Goal: Navigation & Orientation: Find specific page/section

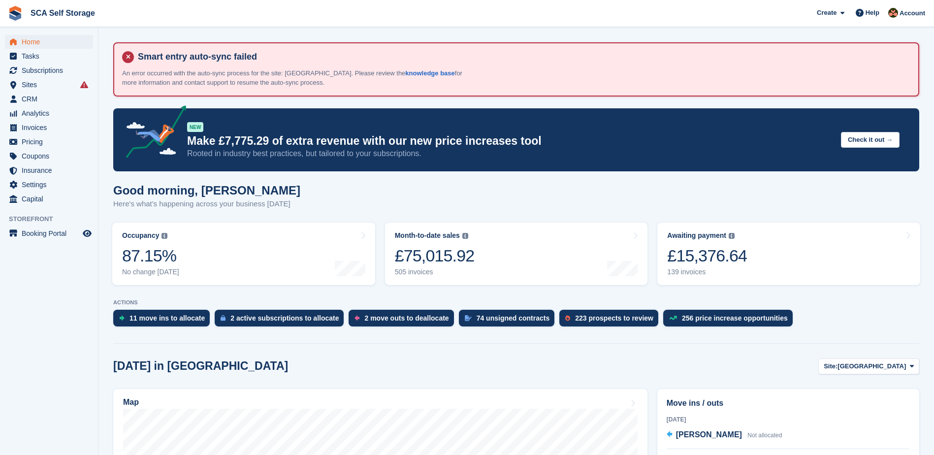
scroll to position [185, 0]
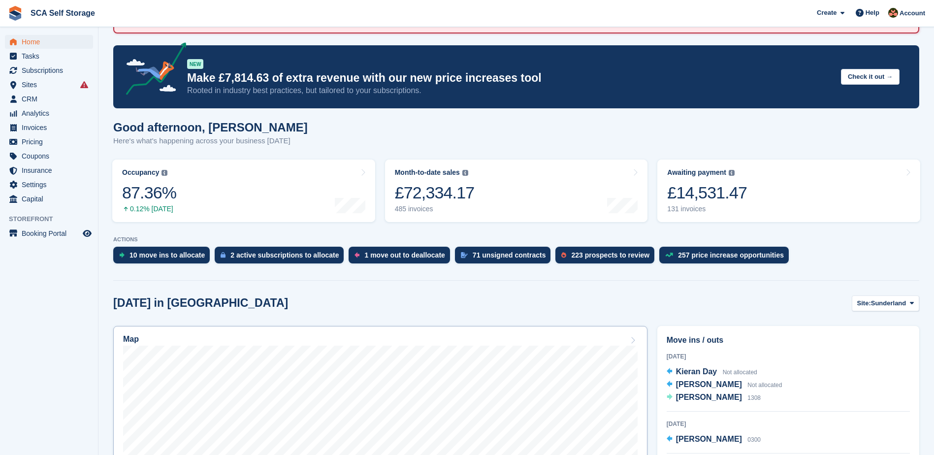
scroll to position [172, 0]
